Goal: Transaction & Acquisition: Subscribe to service/newsletter

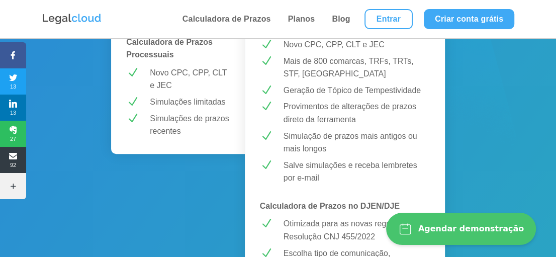
scroll to position [316, 0]
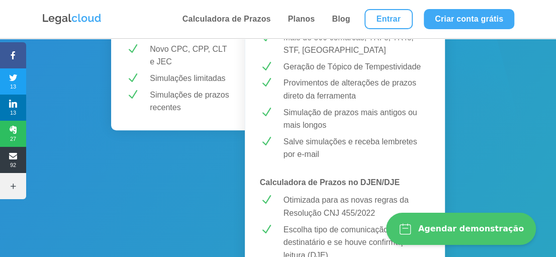
click at [444, 219] on button "Agendar demonstração" at bounding box center [461, 228] width 150 height 32
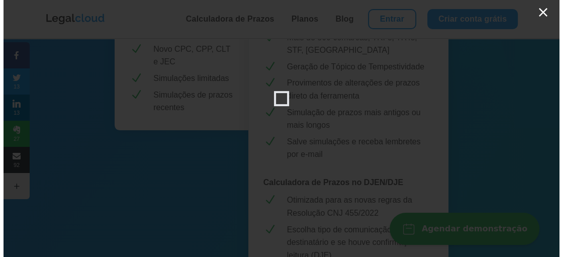
scroll to position [317, 0]
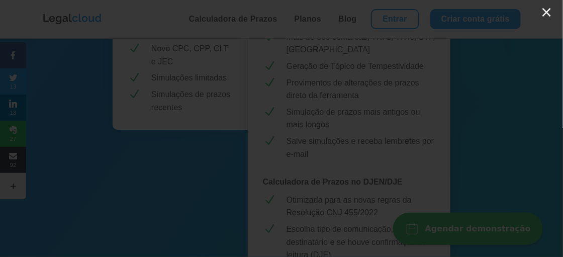
click at [545, 10] on button "×" at bounding box center [546, 12] width 13 height 15
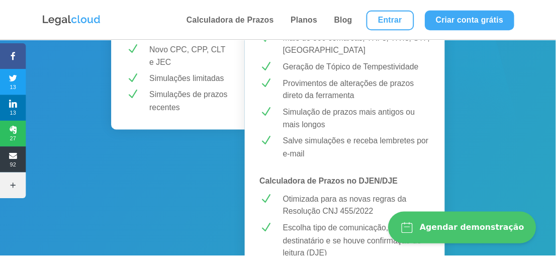
scroll to position [316, 0]
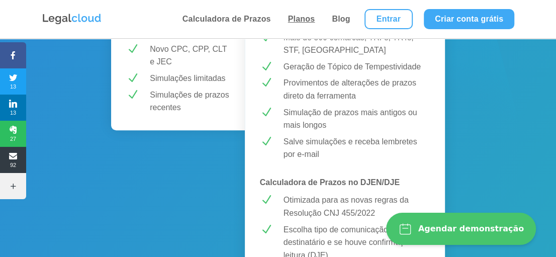
click at [304, 13] on link "Planos" at bounding box center [301, 19] width 33 height 38
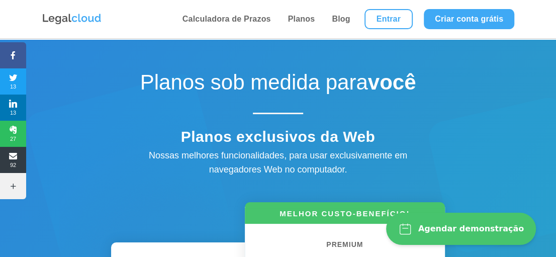
click at [394, 164] on div "Nossas melhores funcionalidades, para usar exclusivamente em navegadores Web no…" at bounding box center [277, 162] width 301 height 29
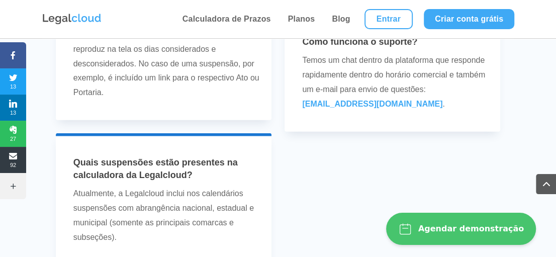
scroll to position [3529, 0]
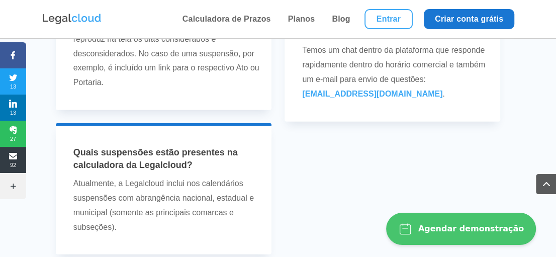
click at [462, 22] on link "Criar conta grátis" at bounding box center [468, 19] width 90 height 20
